Goal: Book appointment/travel/reservation

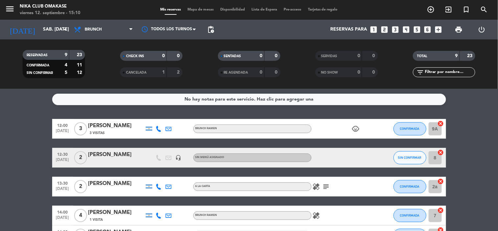
click at [395, 32] on icon "looks_3" at bounding box center [395, 29] width 9 height 9
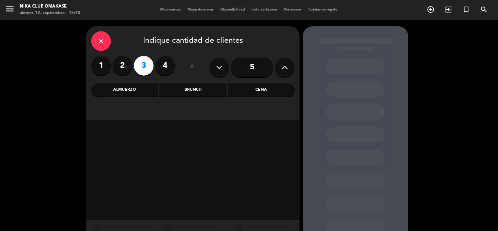
click at [258, 90] on div "Cena" at bounding box center [261, 89] width 67 height 13
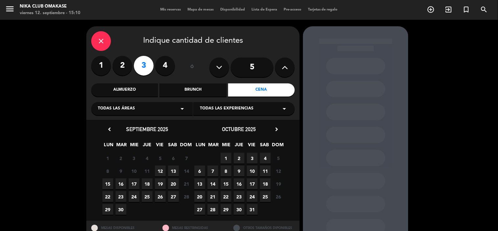
click at [161, 171] on span "12" at bounding box center [160, 170] width 11 height 11
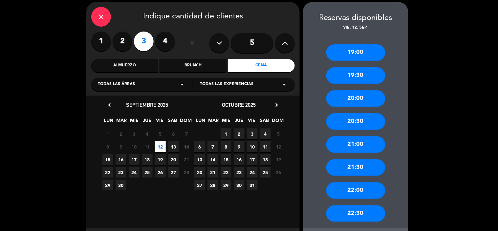
click at [365, 143] on div "21:00" at bounding box center [355, 144] width 59 height 16
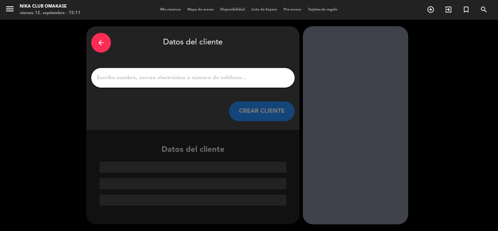
click at [222, 80] on input "1" at bounding box center [193, 77] width 194 height 9
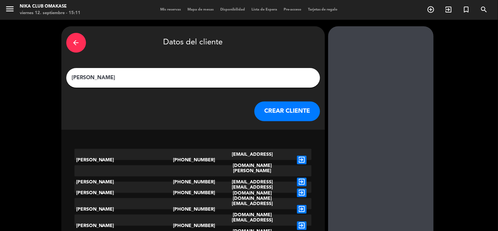
type input "[PERSON_NAME]"
click at [267, 114] on button "CREAR CLIENTE" at bounding box center [287, 111] width 66 height 20
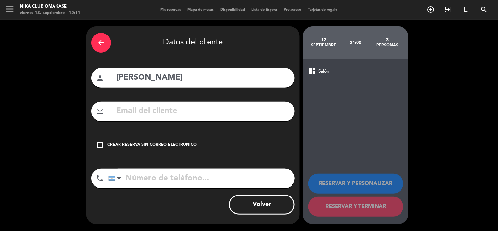
click at [99, 142] on icon "check_box_outline_blank" at bounding box center [100, 145] width 8 height 8
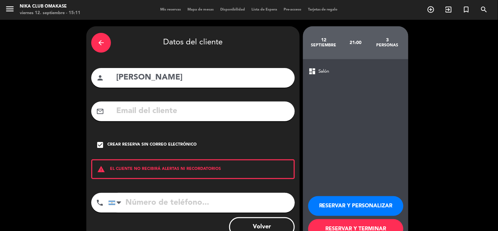
click at [352, 202] on button "RESERVAR Y PERSONALIZAR" at bounding box center [355, 206] width 95 height 20
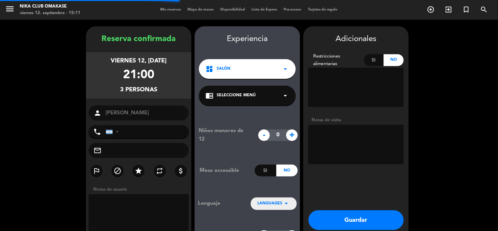
scroll to position [26, 0]
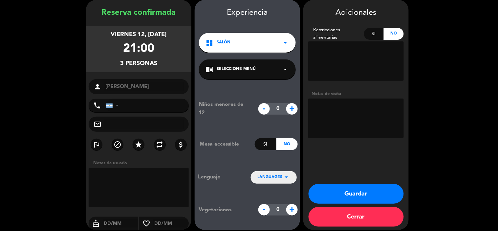
drag, startPoint x: 362, startPoint y: 190, endPoint x: 365, endPoint y: 194, distance: 4.9
click at [365, 194] on button "Guardar" at bounding box center [355, 194] width 95 height 20
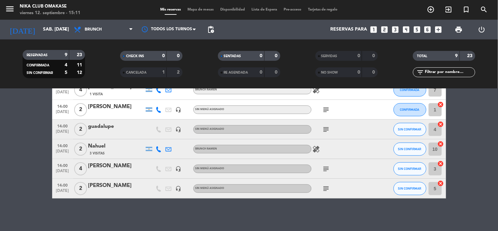
scroll to position [53, 0]
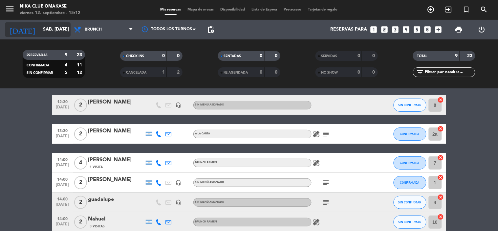
click at [59, 28] on input "sáb. [DATE]" at bounding box center [71, 30] width 62 height 12
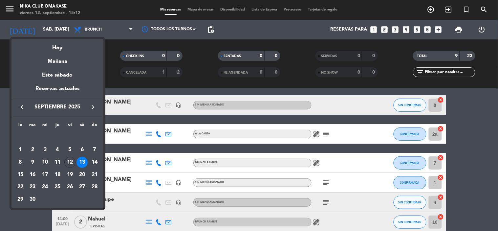
click at [476, 130] on div at bounding box center [249, 115] width 498 height 231
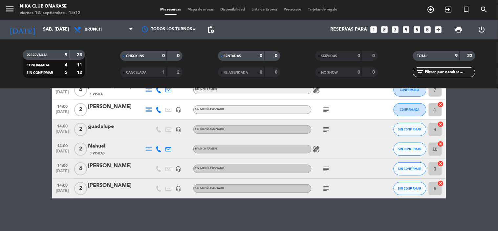
scroll to position [0, 0]
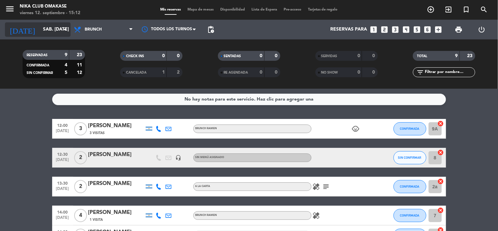
click at [58, 30] on input "sáb. [DATE]" at bounding box center [71, 30] width 62 height 12
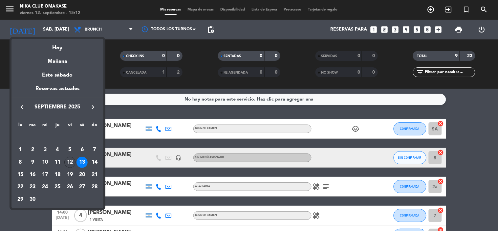
click at [71, 159] on div "12" at bounding box center [69, 162] width 11 height 11
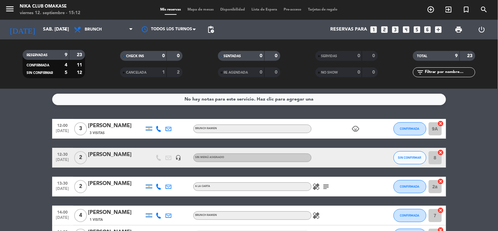
type input "vie. [DATE]"
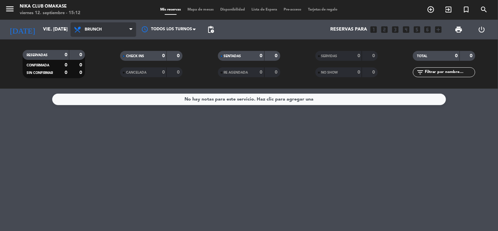
click at [129, 32] on icon at bounding box center [130, 29] width 3 height 5
click at [113, 87] on div "menu Nika Club Omakase viernes 12. septiembre - 15:12 Mis reservas Mapa de mesa…" at bounding box center [249, 44] width 498 height 89
